Goal: Information Seeking & Learning: Understand process/instructions

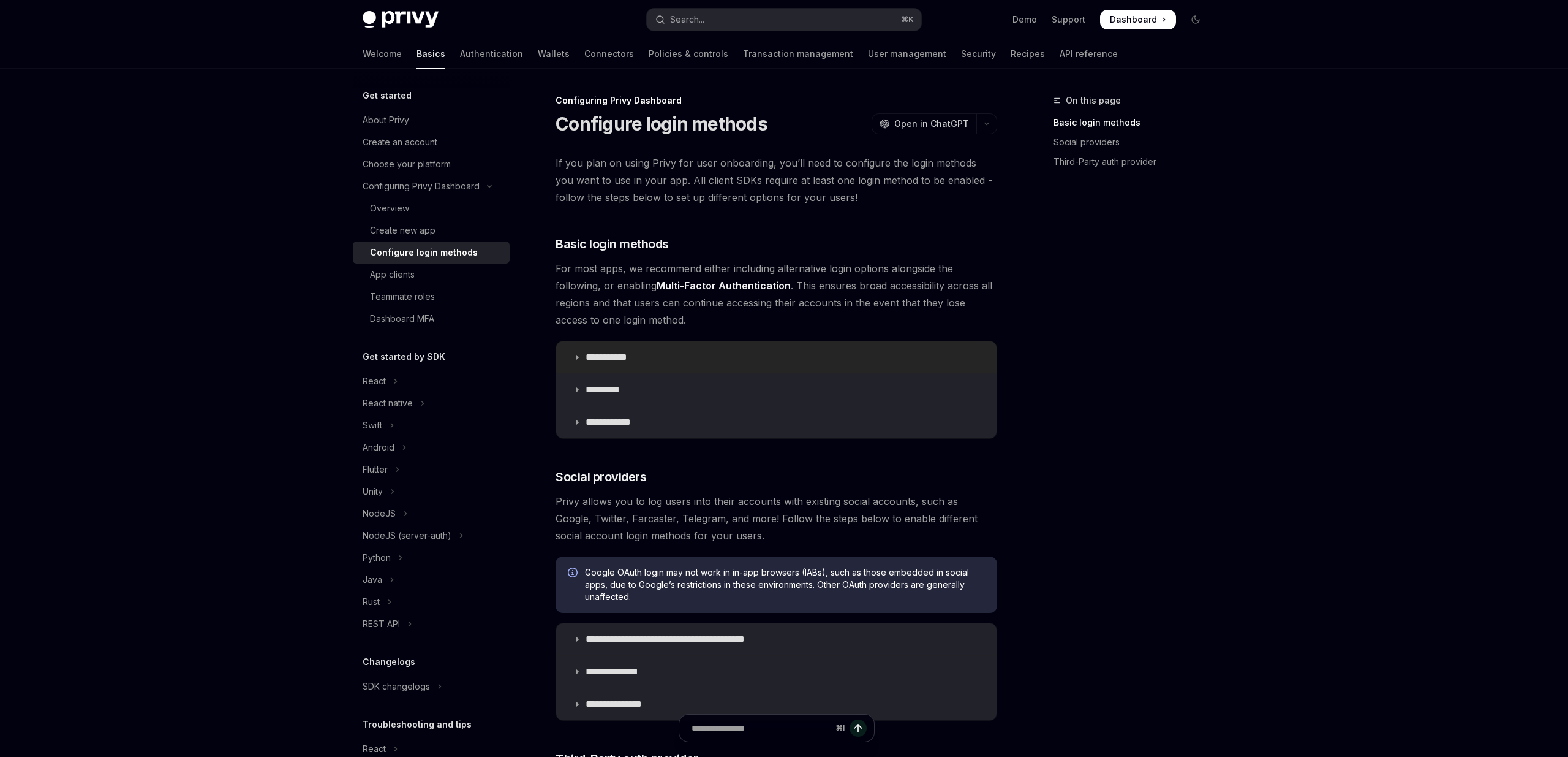
click at [634, 356] on p "**********" at bounding box center [611, 357] width 51 height 12
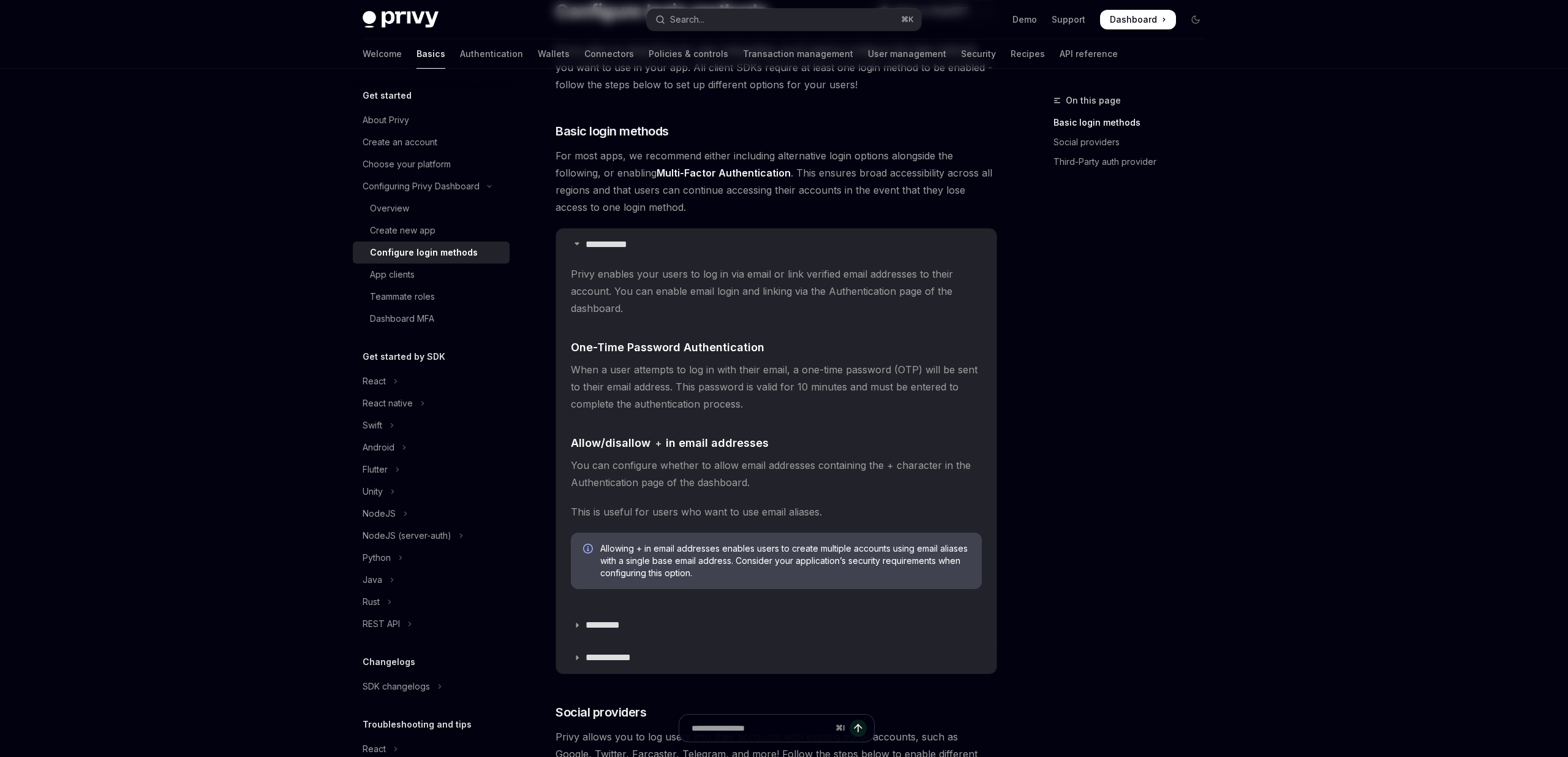
scroll to position [276, 0]
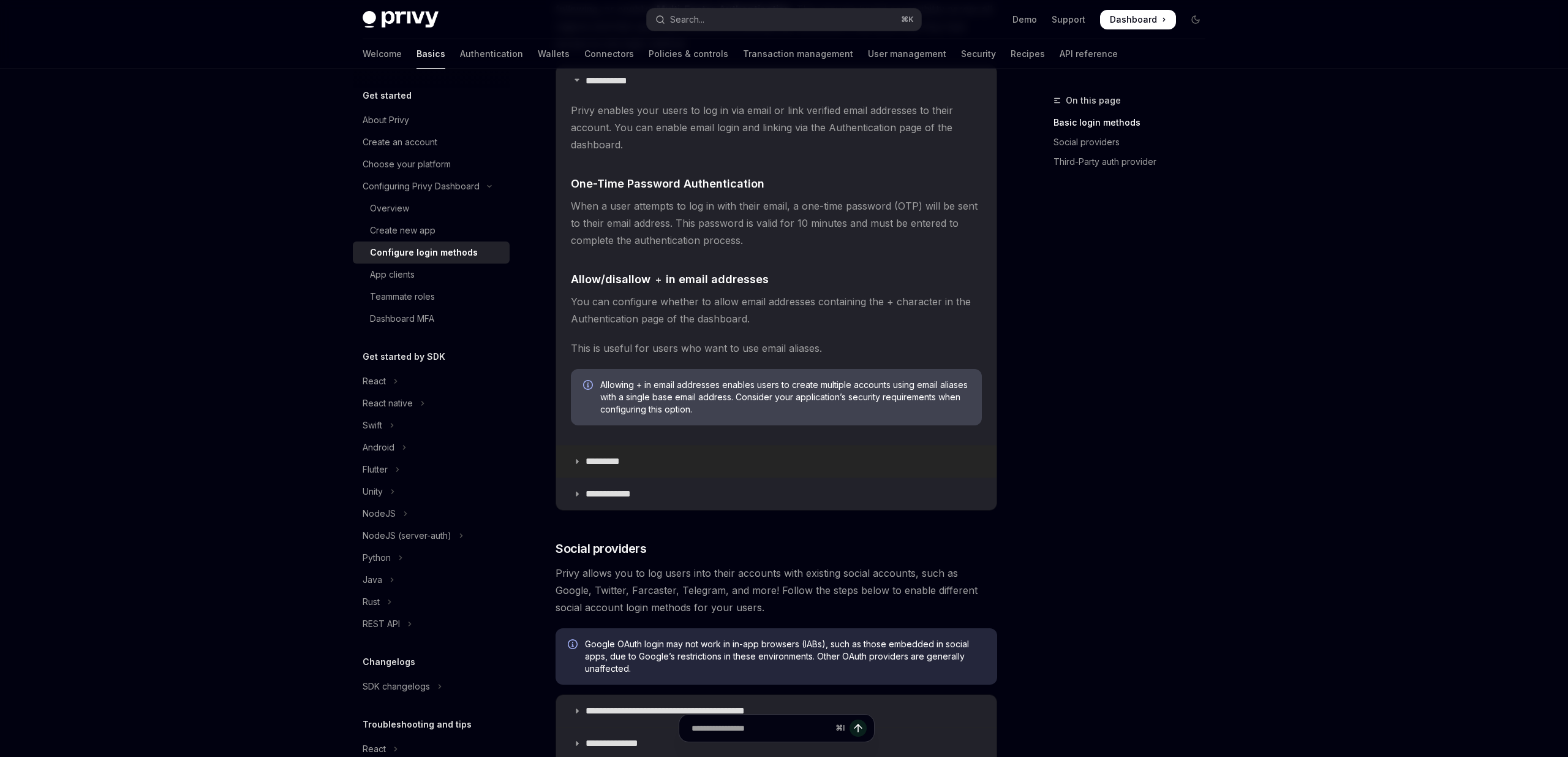
drag, startPoint x: 625, startPoint y: 501, endPoint x: 731, endPoint y: 456, distance: 115.2
click at [625, 501] on summary "**********" at bounding box center [776, 493] width 440 height 32
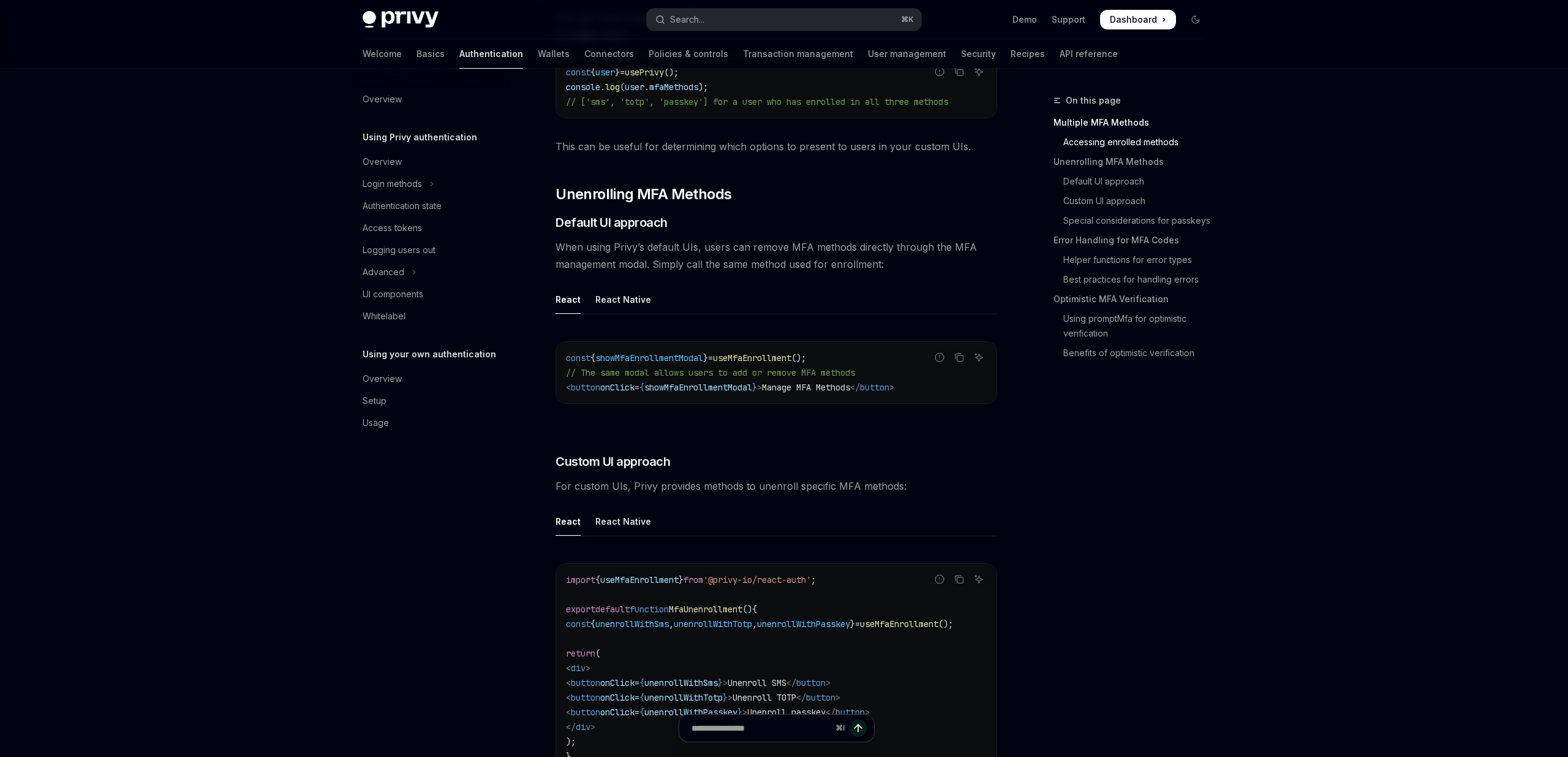
scroll to position [361, 0]
drag, startPoint x: 838, startPoint y: 356, endPoint x: 590, endPoint y: 233, distance: 276.8
click at [738, 353] on code "const { showMfaEnrollmentModal } = useMfaEnrollment (); // The same modal allow…" at bounding box center [776, 371] width 421 height 44
click at [401, 182] on div "Login methods" at bounding box center [392, 184] width 59 height 15
type textarea "*"
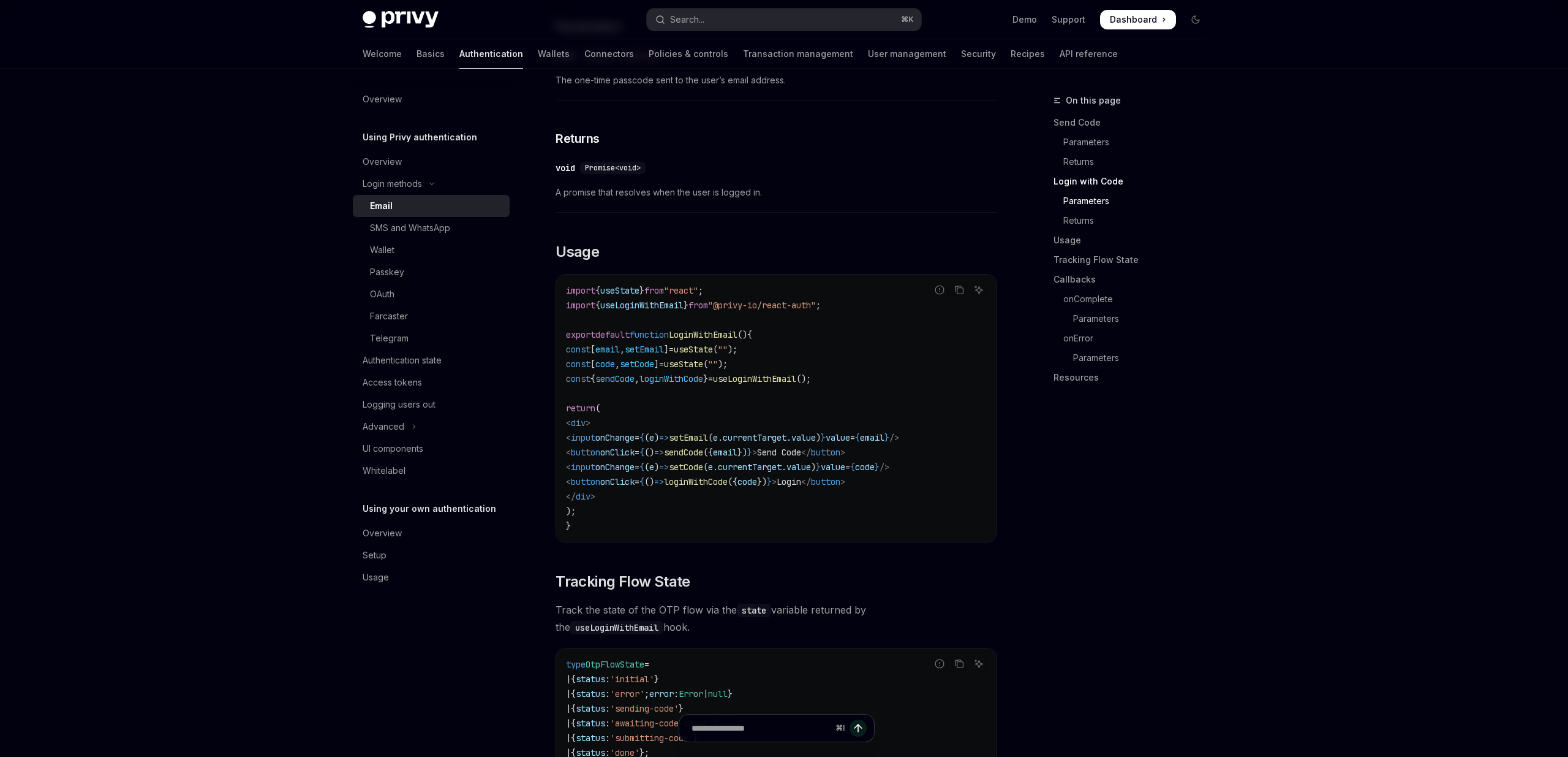
scroll to position [929, 0]
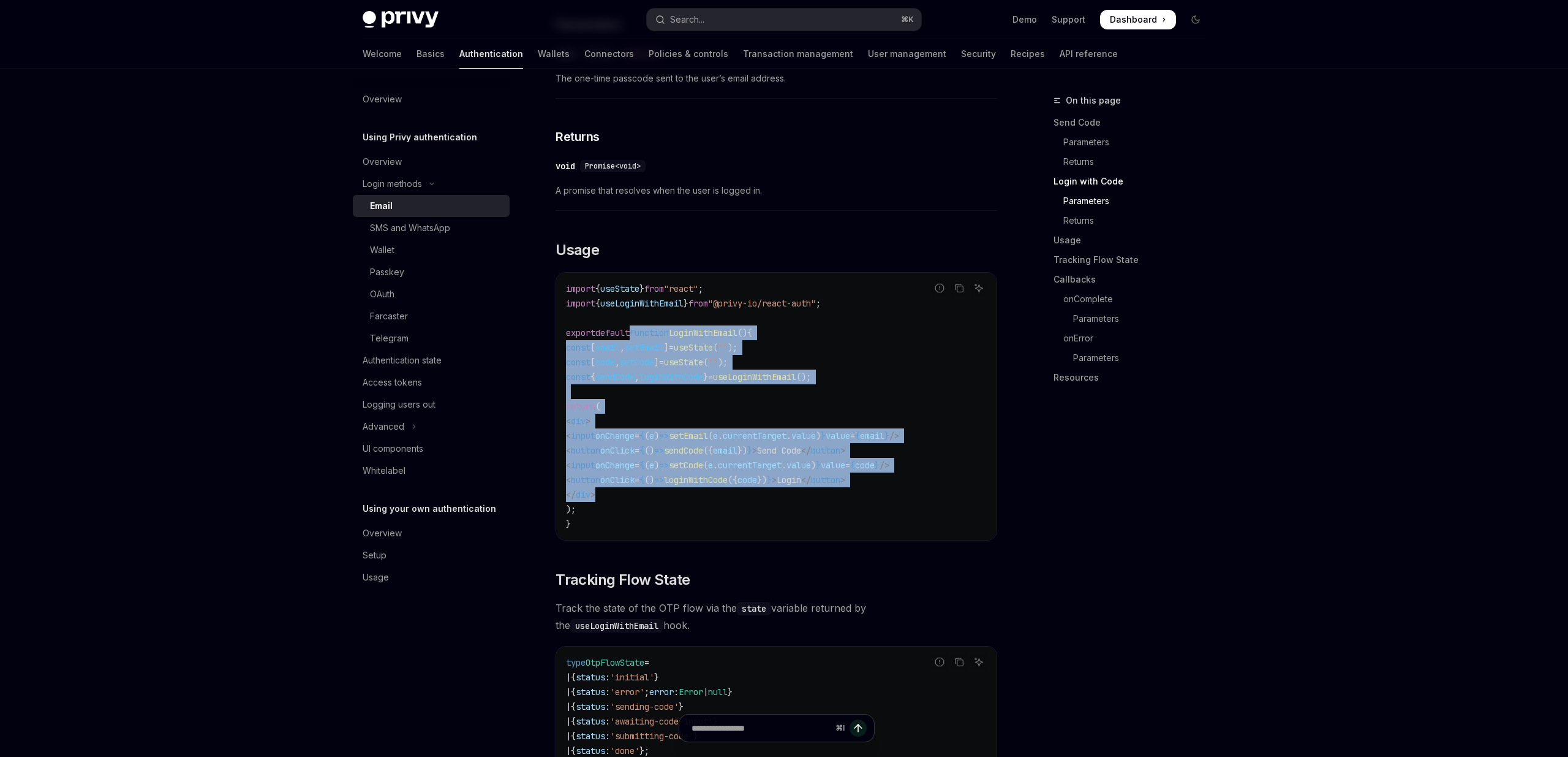
drag, startPoint x: 637, startPoint y: 337, endPoint x: 844, endPoint y: 378, distance: 211.0
click at [836, 494] on code "import { useState } from "react" ; import { useLoginWithEmail } from "@privy-io…" at bounding box center [776, 406] width 421 height 250
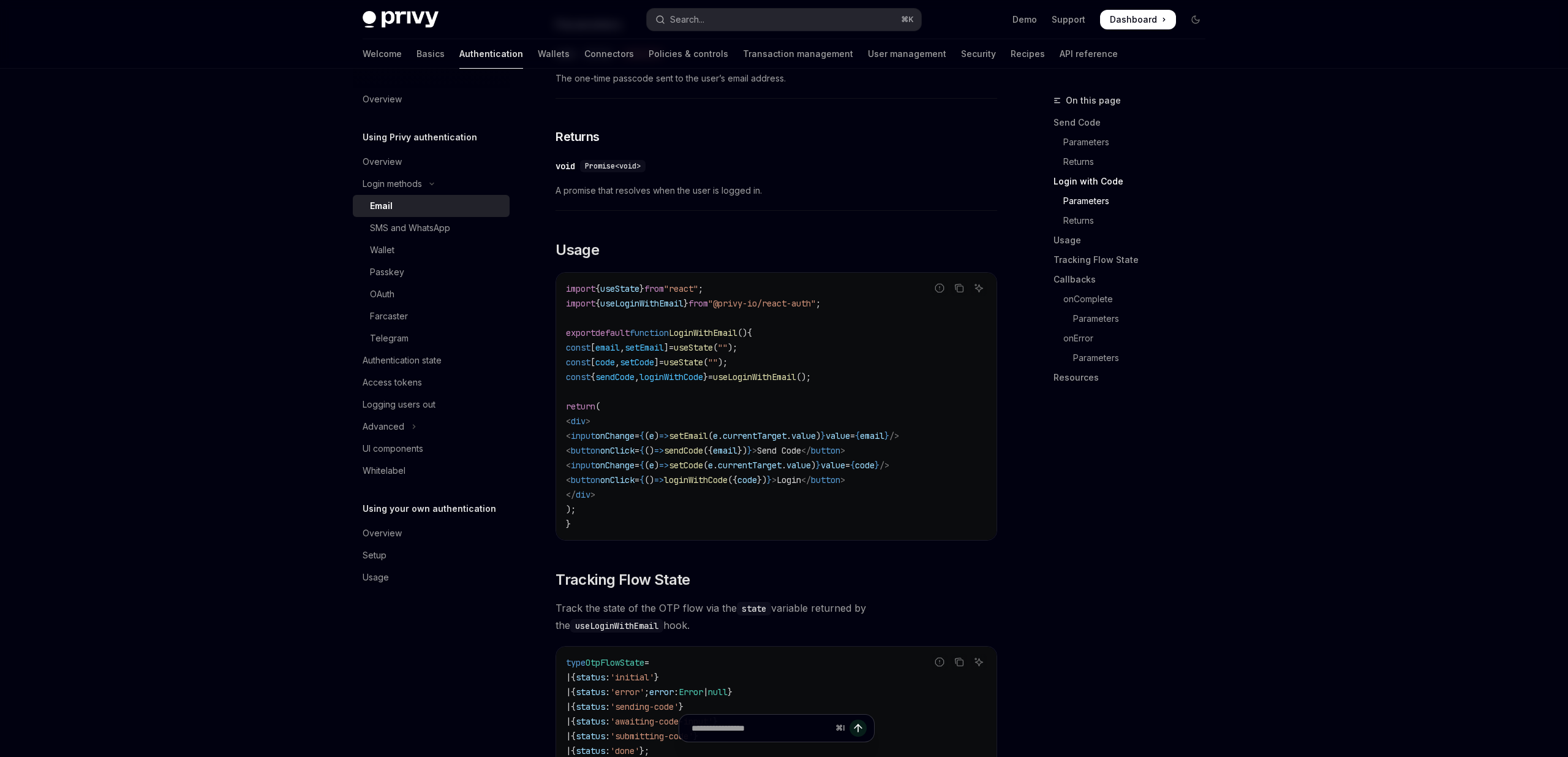
drag, startPoint x: 856, startPoint y: 292, endPoint x: 842, endPoint y: 293, distance: 14.0
click at [856, 292] on code "import { useState } from "react" ; import { useLoginWithEmail } from "@privy-io…" at bounding box center [776, 406] width 421 height 250
click at [649, 300] on span "useLoginWithEmail" at bounding box center [642, 303] width 83 height 11
drag, startPoint x: 649, startPoint y: 300, endPoint x: 681, endPoint y: 308, distance: 33.0
click at [649, 300] on span "useLoginWithEmail" at bounding box center [642, 303] width 83 height 11
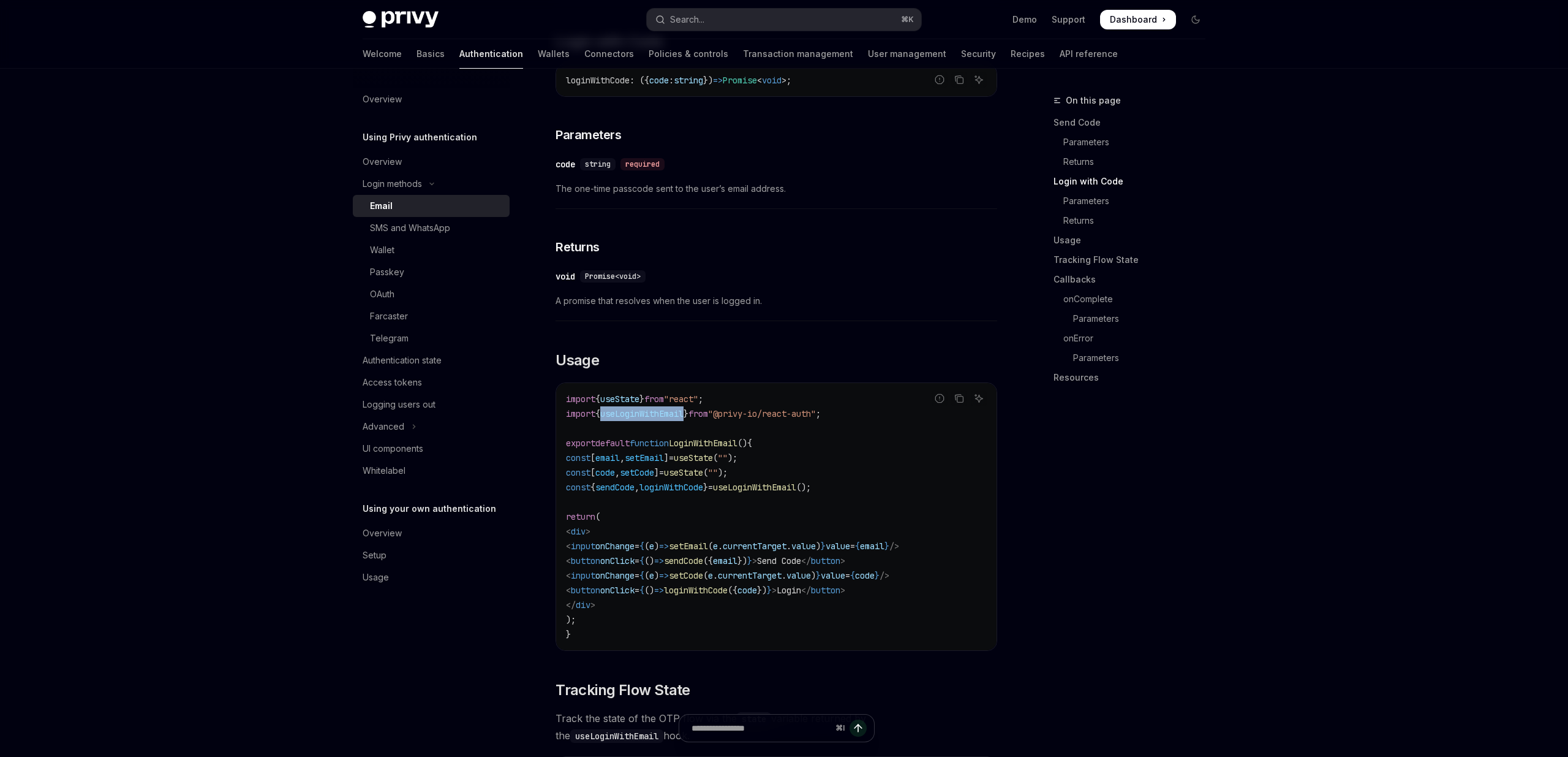
scroll to position [818, 0]
click at [673, 420] on code "import { useState } from "react" ; import { useLoginWithEmail } from "@privy-io…" at bounding box center [776, 517] width 421 height 250
click at [662, 414] on span "useLoginWithEmail" at bounding box center [642, 414] width 83 height 11
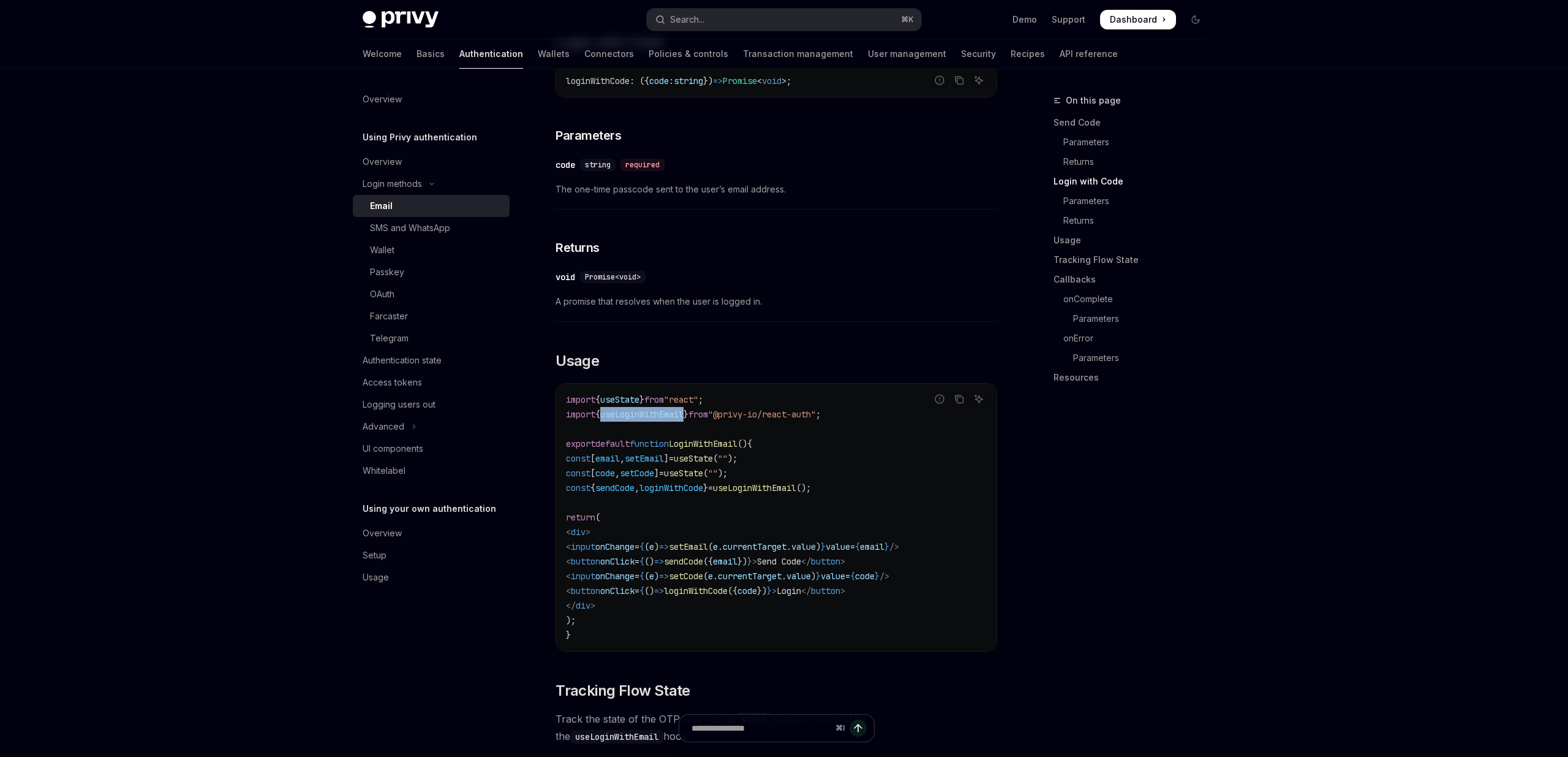
copy span "useLoginWithEmail"
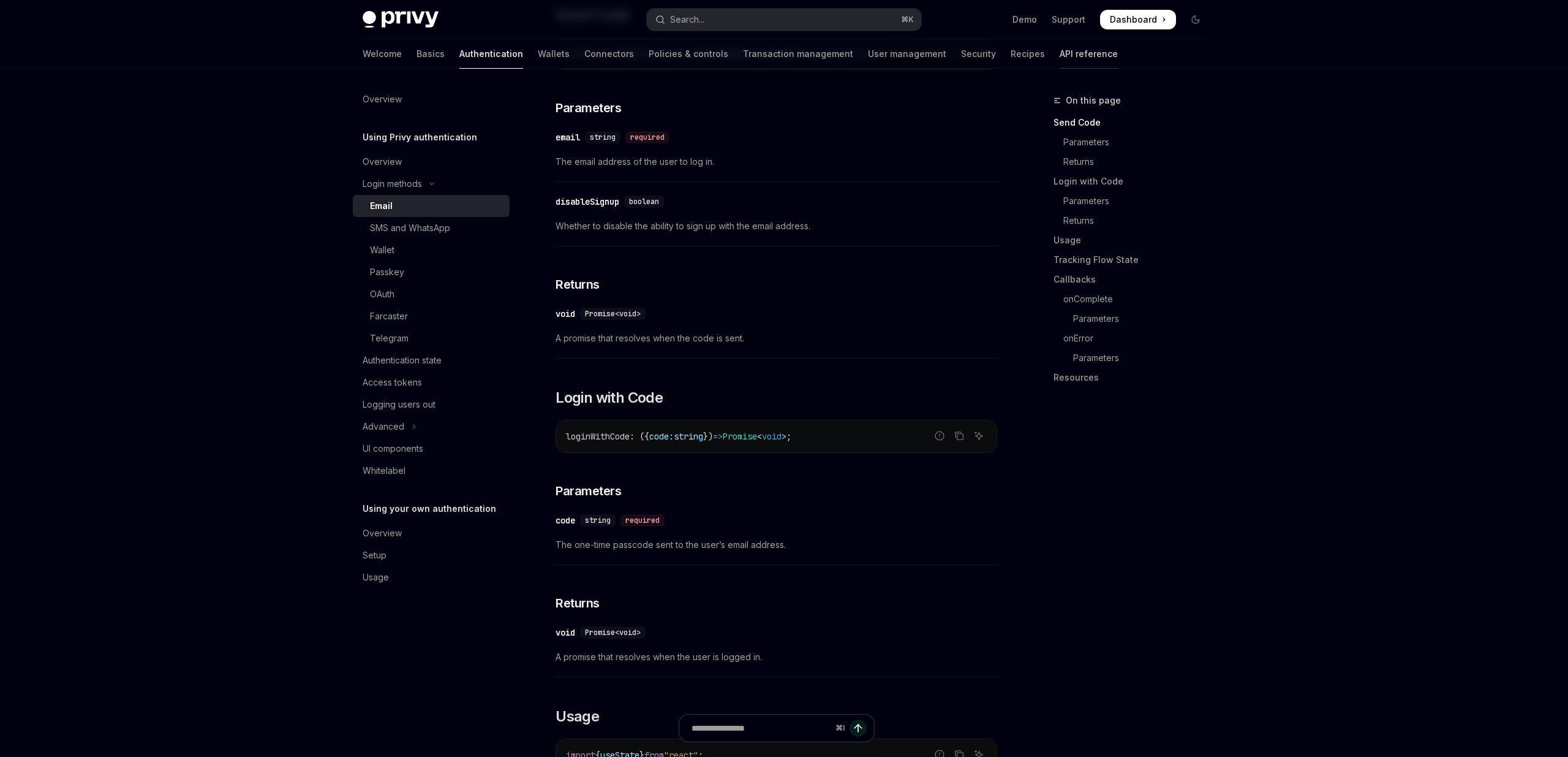
scroll to position [2, 0]
